Goal: Information Seeking & Learning: Learn about a topic

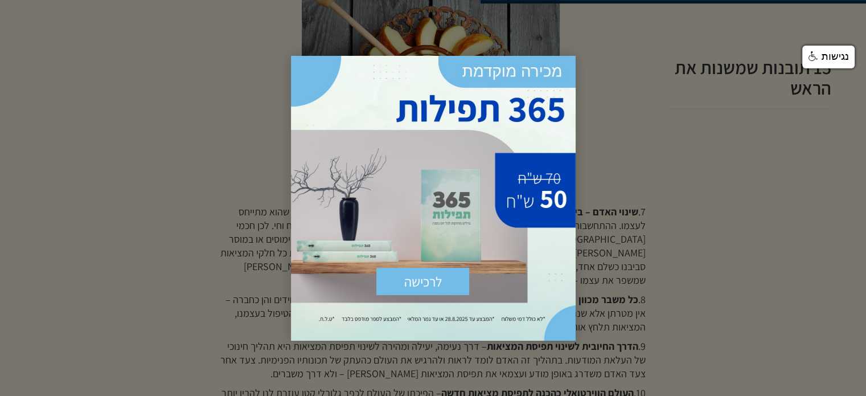
scroll to position [1082, 0]
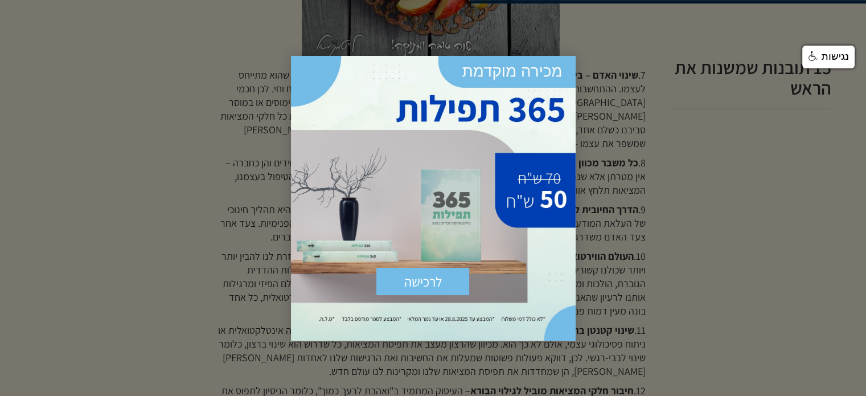
click at [783, 268] on div at bounding box center [433, 198] width 866 height 396
click at [561, 63] on span "×" at bounding box center [563, 68] width 25 height 25
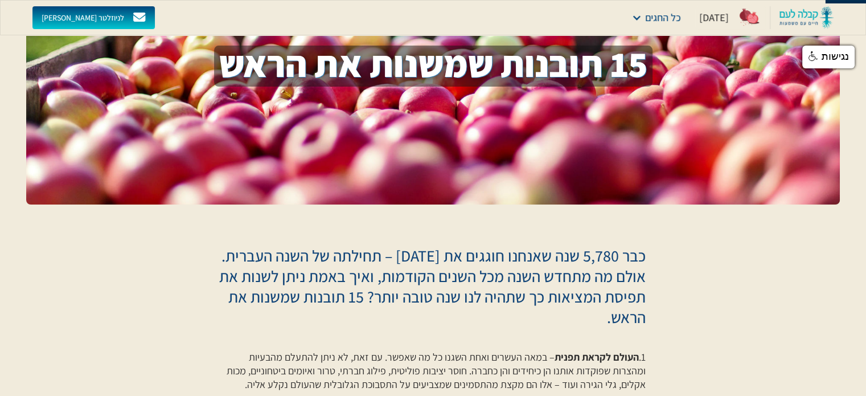
scroll to position [0, 0]
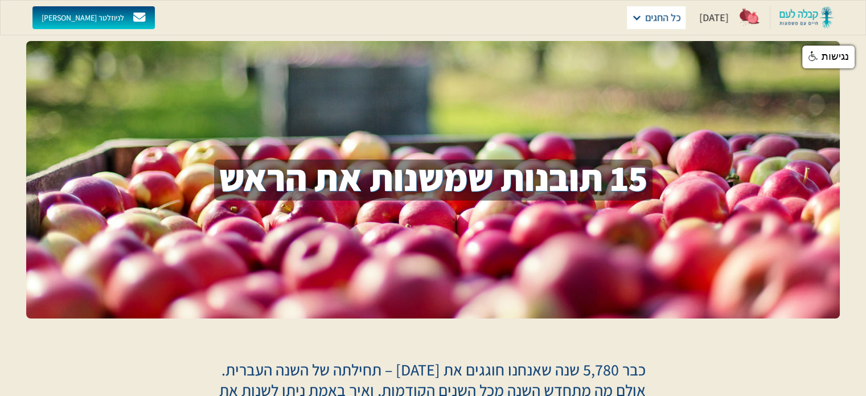
click at [645, 14] on div "כל החגים" at bounding box center [663, 18] width 36 height 16
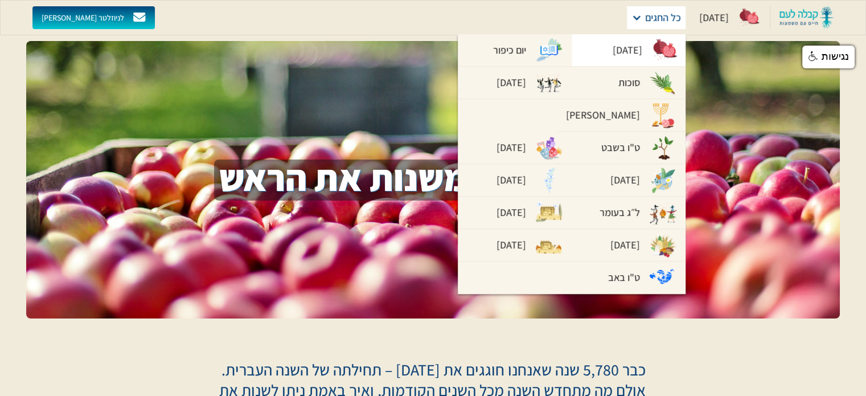
click at [617, 53] on div "[DATE]" at bounding box center [628, 50] width 30 height 16
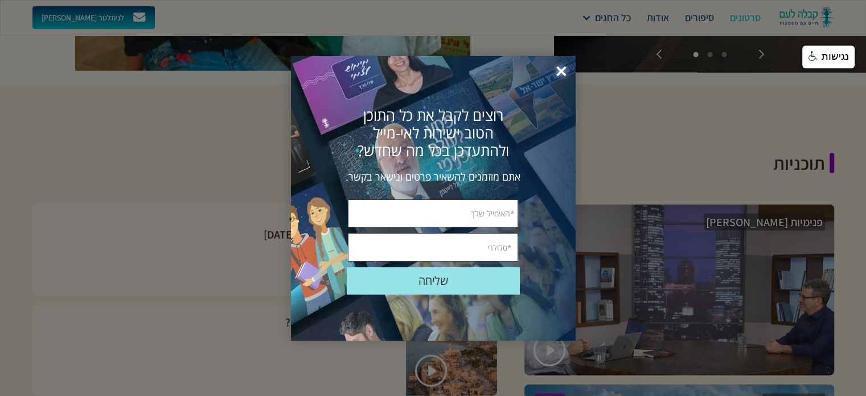
scroll to position [1139, 0]
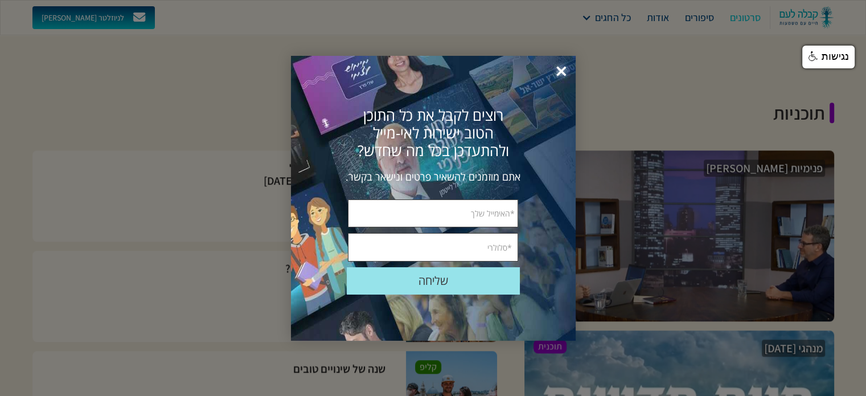
click at [557, 71] on span "×" at bounding box center [561, 71] width 25 height 25
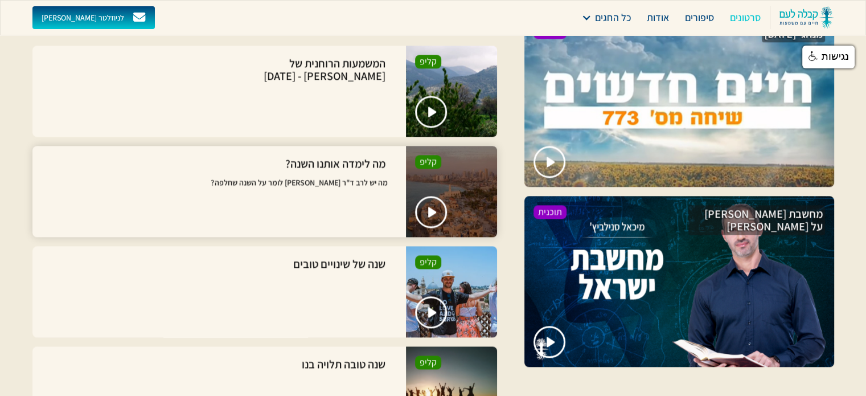
scroll to position [1480, 0]
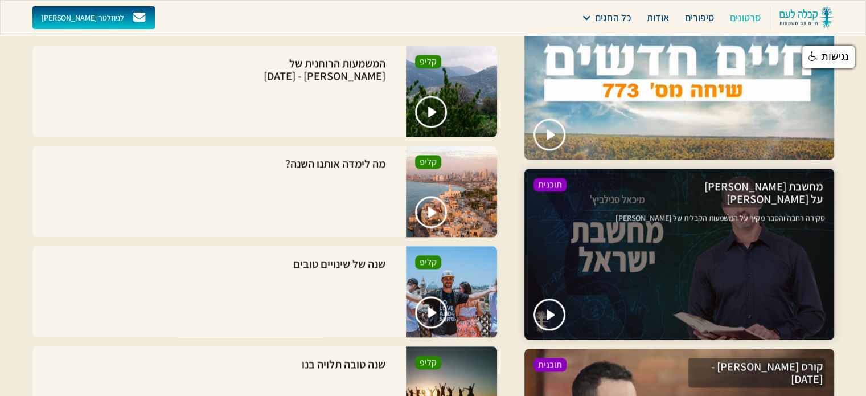
click at [720, 212] on p "סקירה רחבה והסבר מקיף על המשמעות הקבלית של [PERSON_NAME]" at bounding box center [720, 237] width 209 height 51
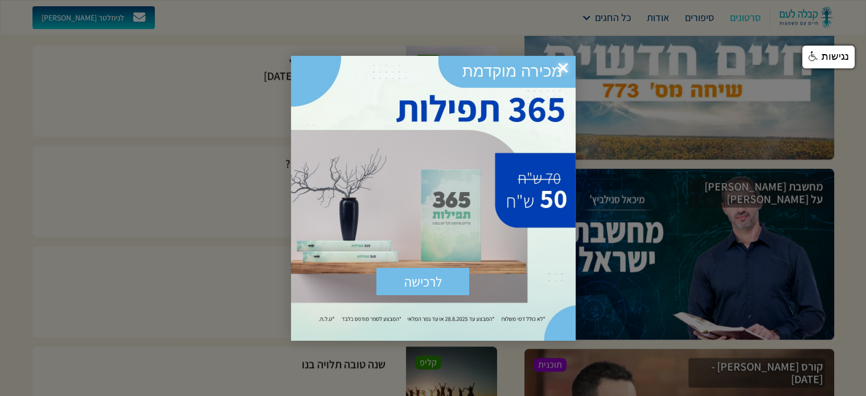
click at [565, 62] on span "×" at bounding box center [563, 68] width 25 height 25
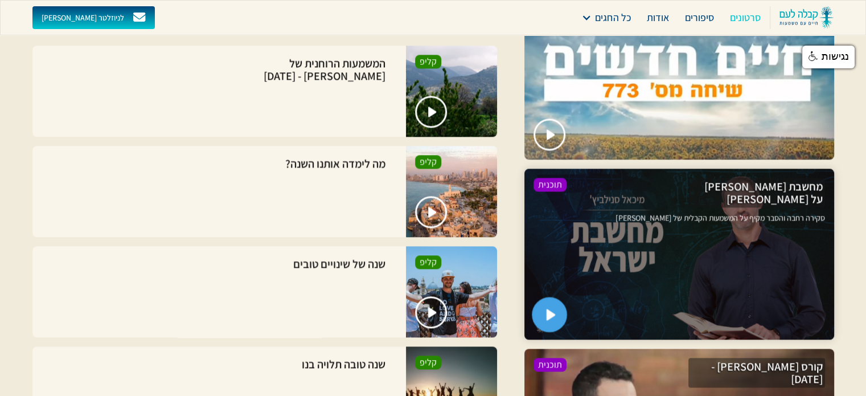
click at [549, 309] on img "open lightbox" at bounding box center [551, 314] width 10 height 11
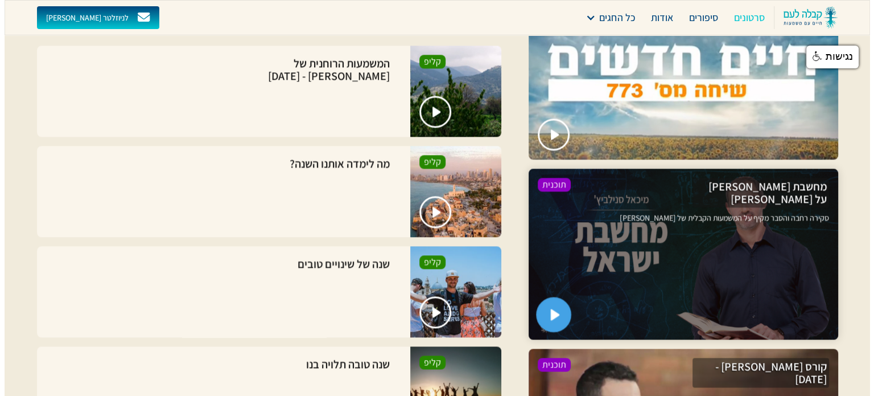
scroll to position [1480, 0]
